Goal: Task Accomplishment & Management: Manage account settings

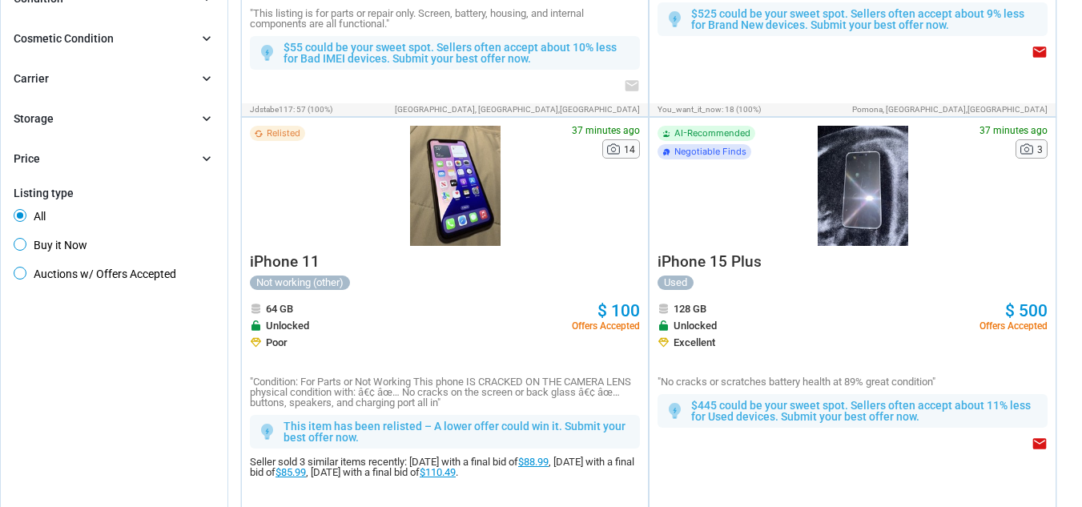
scroll to position [534, 0]
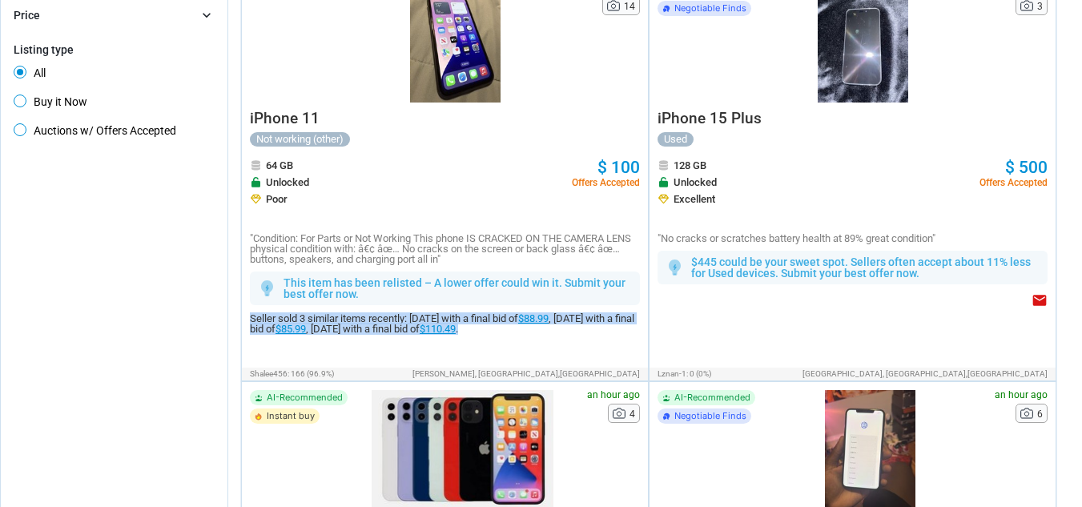
drag, startPoint x: 249, startPoint y: 318, endPoint x: 583, endPoint y: 339, distance: 334.6
click at [583, 339] on div "Relisted 37 minutes ago 14 iPhone 11 Not working (other) 64 GB Unlocked Poor $ …" at bounding box center [445, 170] width 406 height 393
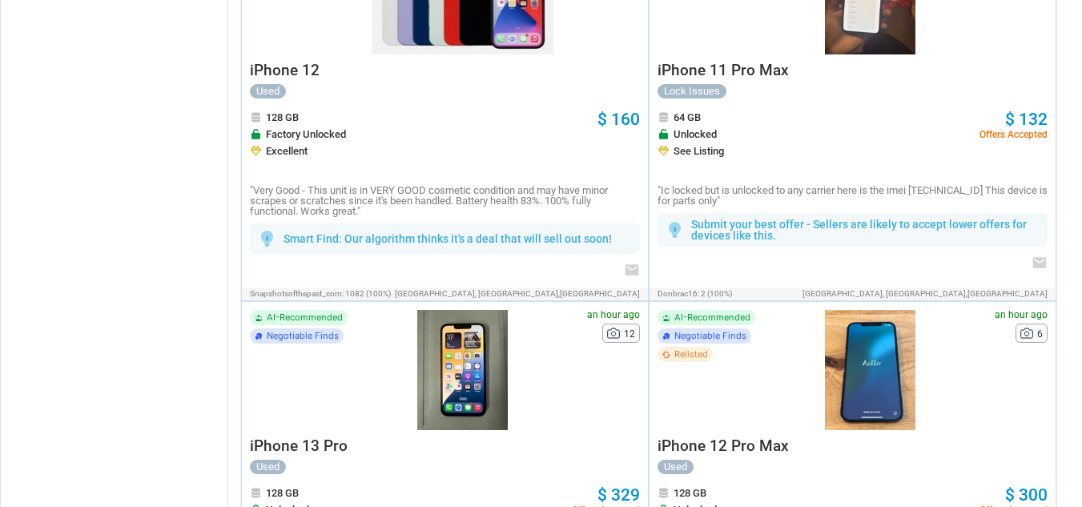
scroll to position [1067, 0]
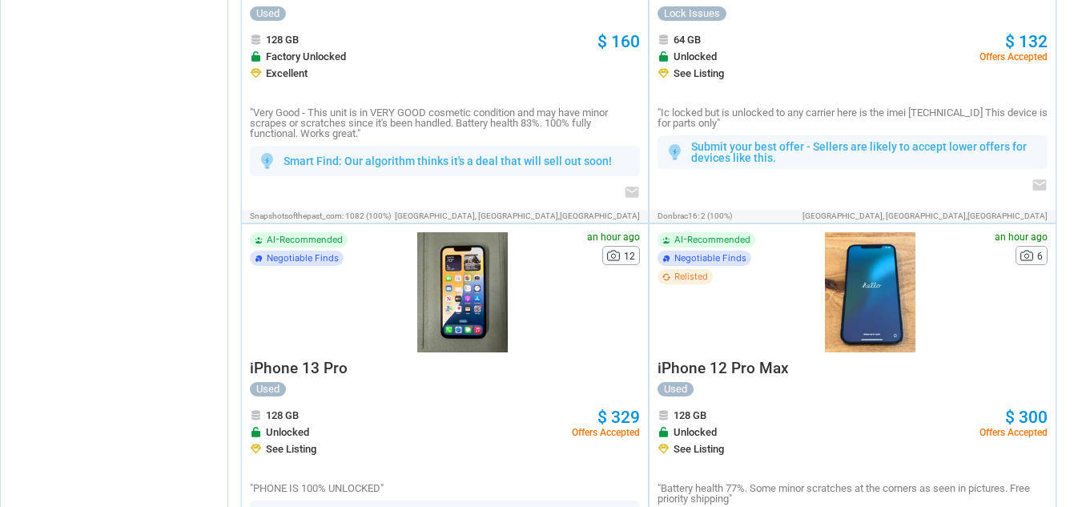
click at [402, 163] on p "Smart Find: Our algorithm thinks it's a deal that will sell out soon!" at bounding box center [447, 160] width 328 height 11
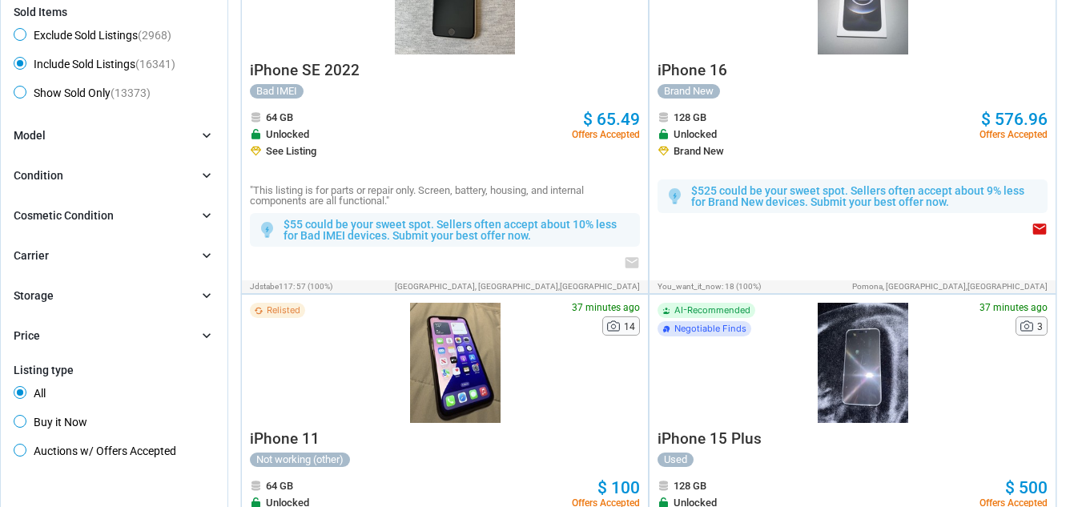
scroll to position [0, 0]
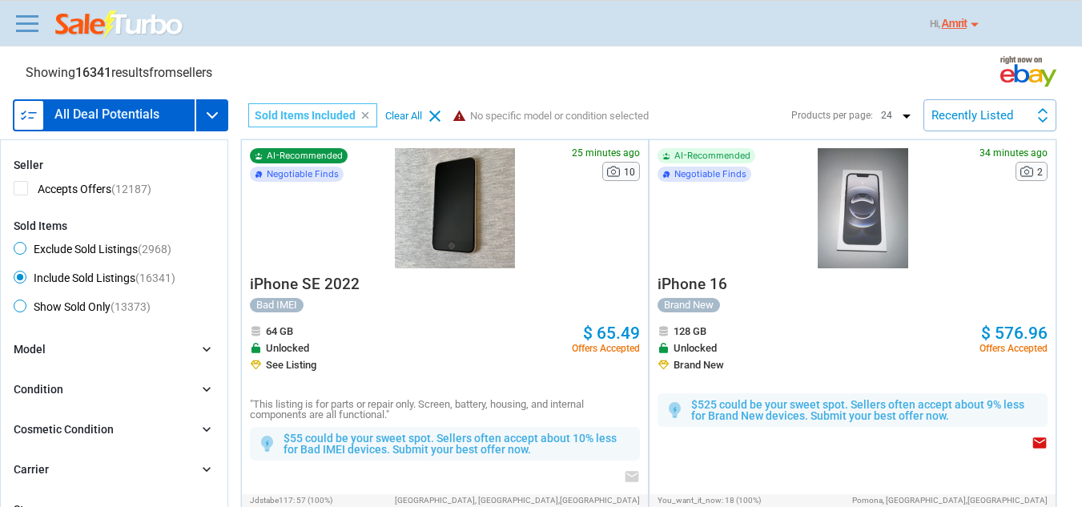
click at [279, 154] on span "AI-Recommended" at bounding box center [305, 155] width 76 height 9
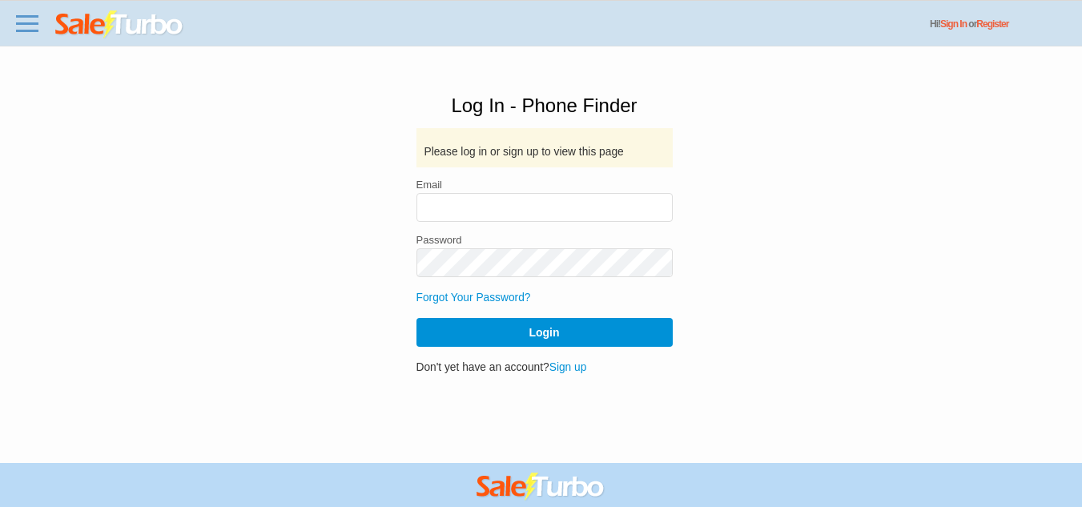
type input "[EMAIL_ADDRESS][DOMAIN_NAME]"
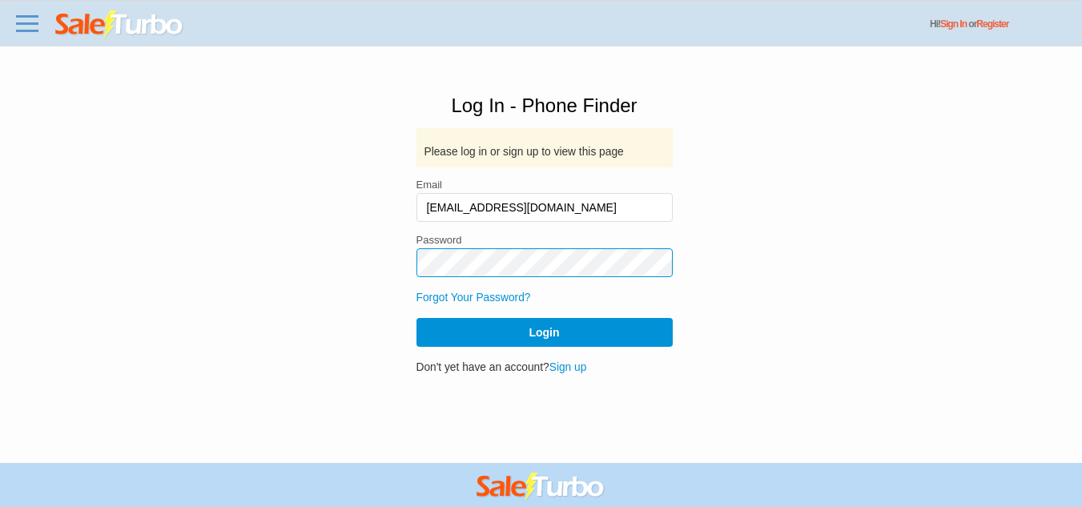
click at [416, 318] on button "Login" at bounding box center [544, 332] width 256 height 29
